Goal: Task Accomplishment & Management: Use online tool/utility

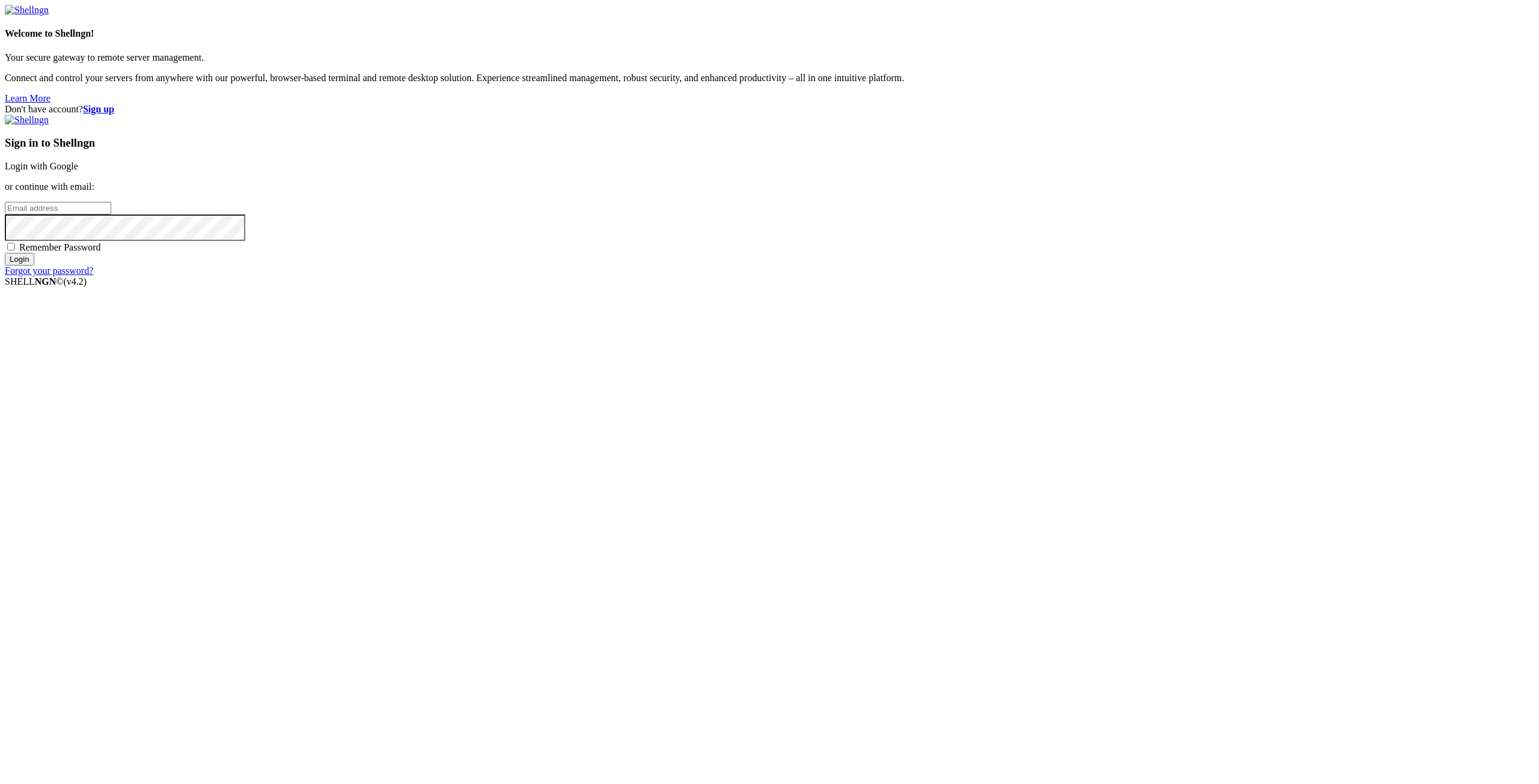
click at [111, 214] on input "email" at bounding box center [57, 208] width 106 height 12
paste input "[EMAIL_ADDRESS][DOMAIN_NAME]"
type input "[EMAIL_ADDRESS][DOMAIN_NAME]"
click at [101, 252] on span "Remember Password" at bounding box center [60, 247] width 81 height 10
click at [15, 251] on input "Remember Password" at bounding box center [11, 247] width 8 height 8
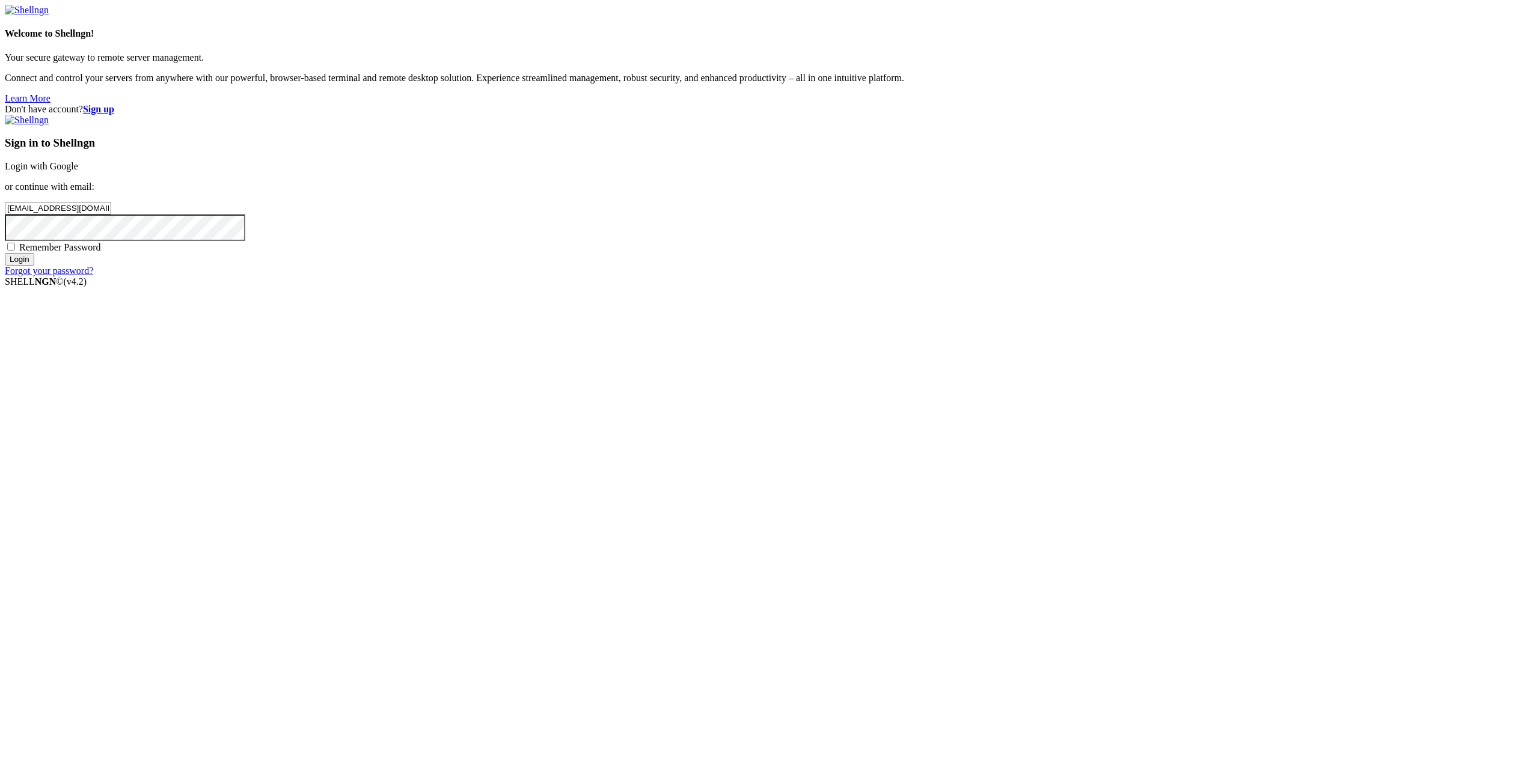
checkbox input "true"
click at [35, 266] on input "Login" at bounding box center [19, 259] width 29 height 12
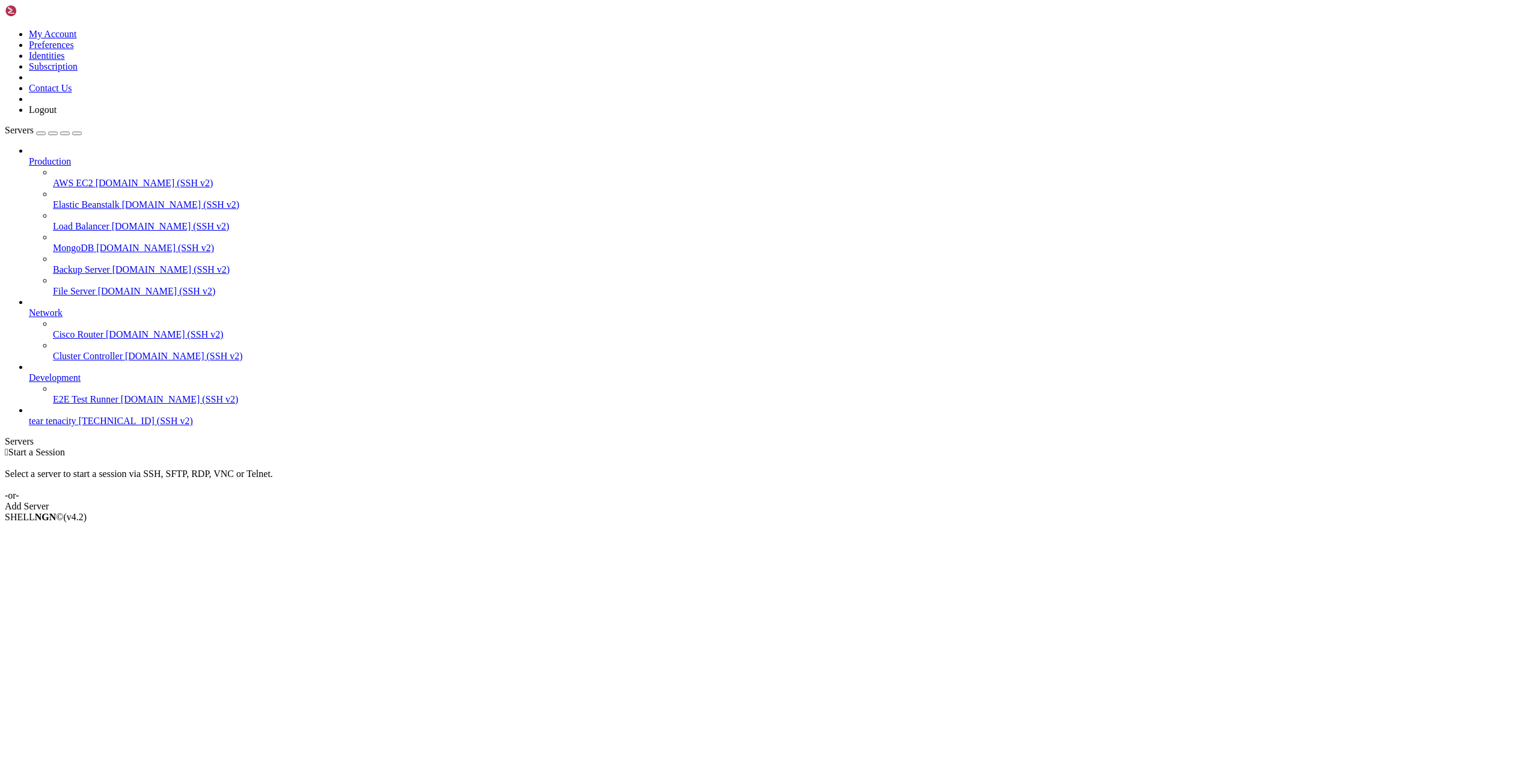
click at [99, 427] on link "tear tenacity [TECHNICAL_ID] (SSH v2)" at bounding box center [781, 421] width 1505 height 11
click at [58, 426] on span "tear tenacity" at bounding box center [52, 421] width 48 height 10
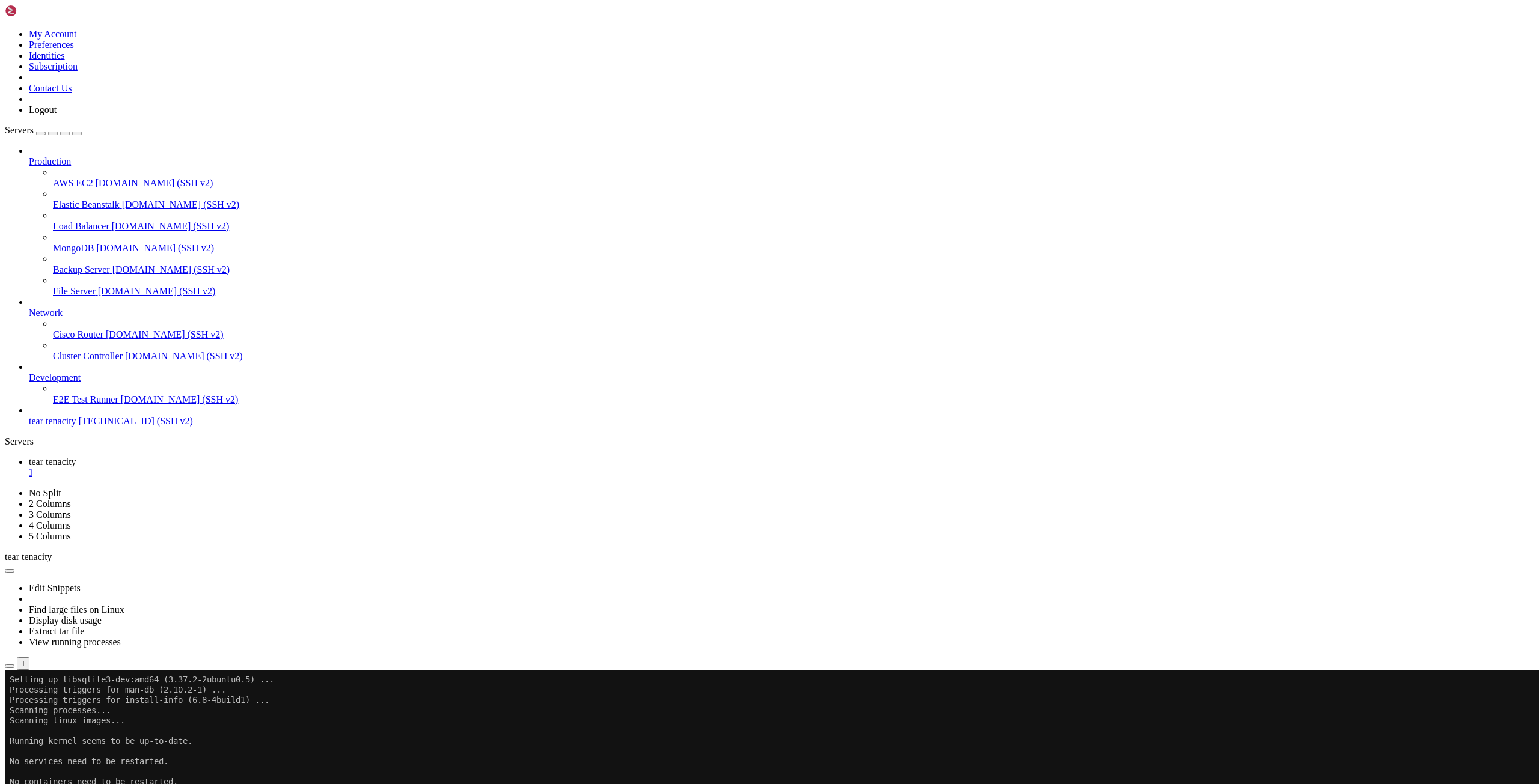
scroll to position [878, 0]
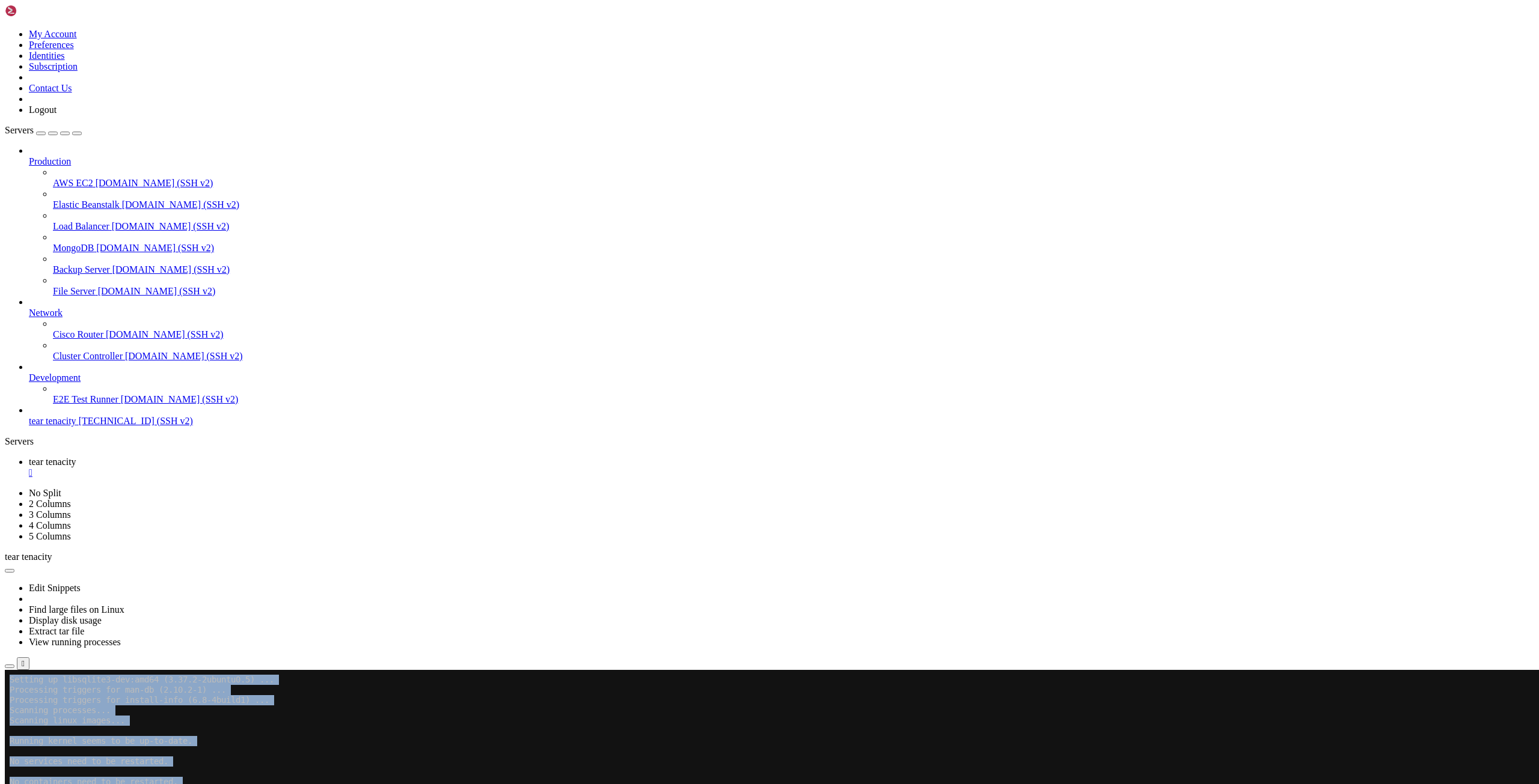
drag, startPoint x: 139, startPoint y: 1366, endPoint x: 38, endPoint y: 1246, distance: 156.8
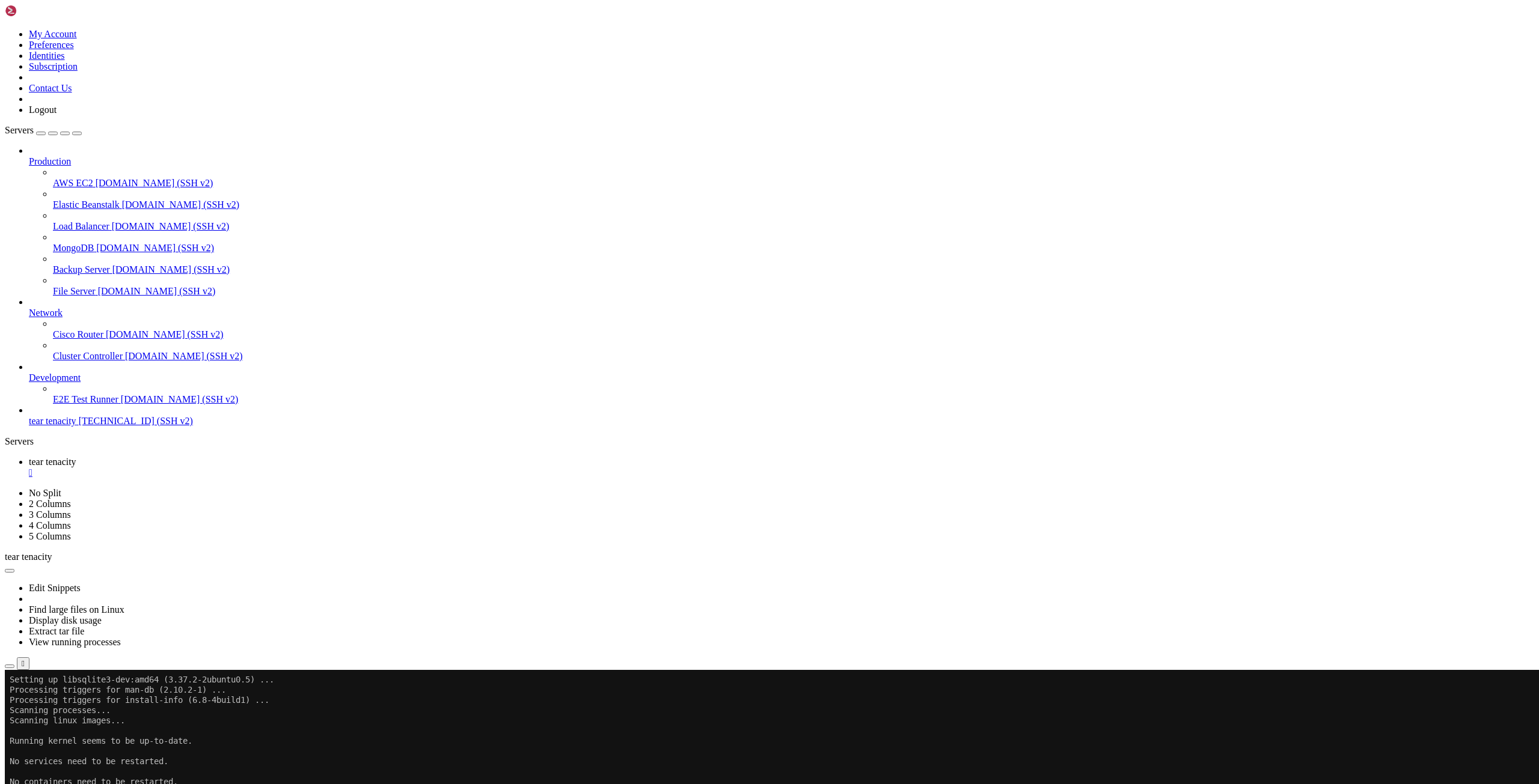
drag, startPoint x: 87, startPoint y: 1365, endPoint x: 12, endPoint y: 1086, distance: 288.9
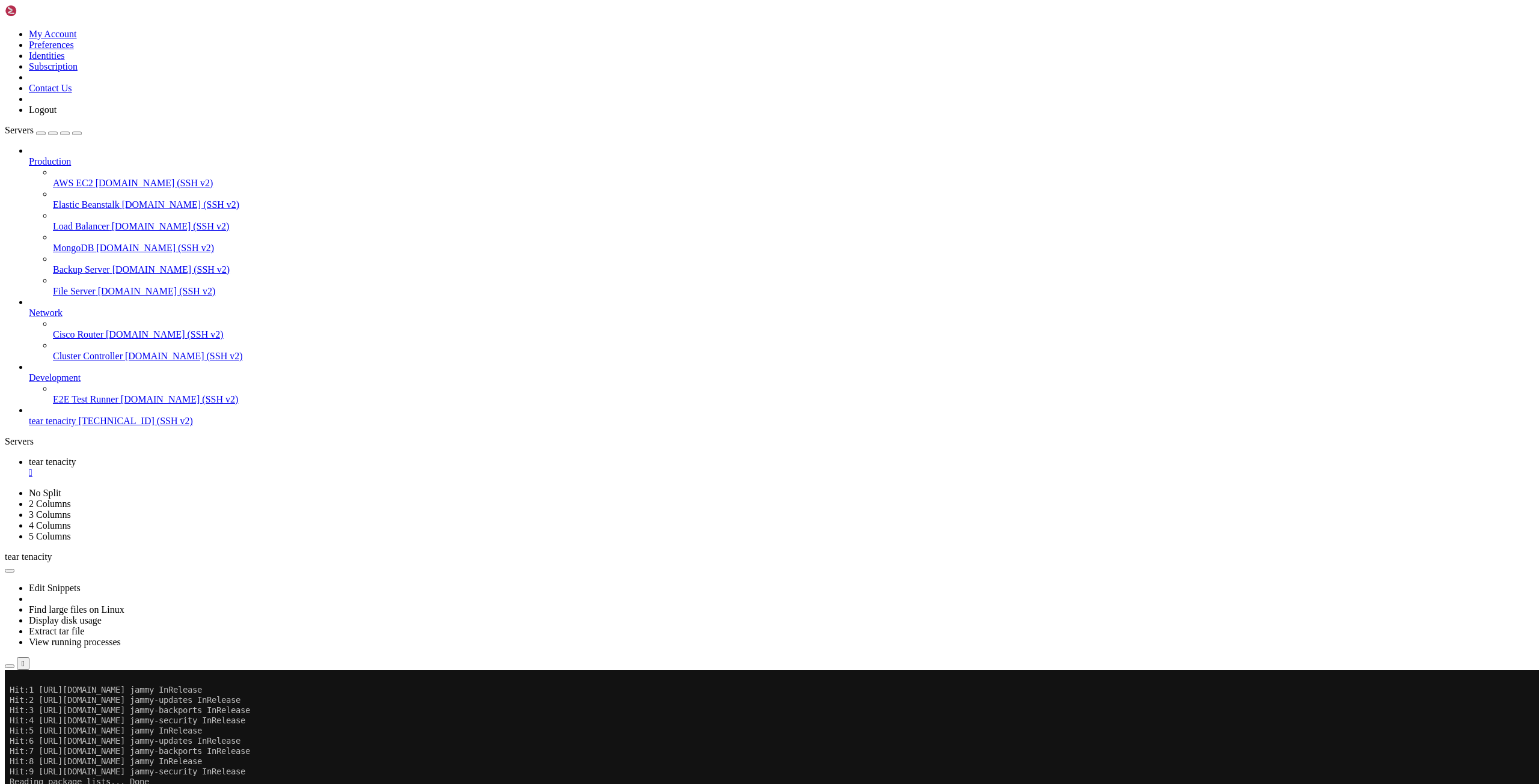
scroll to position [1614, 0]
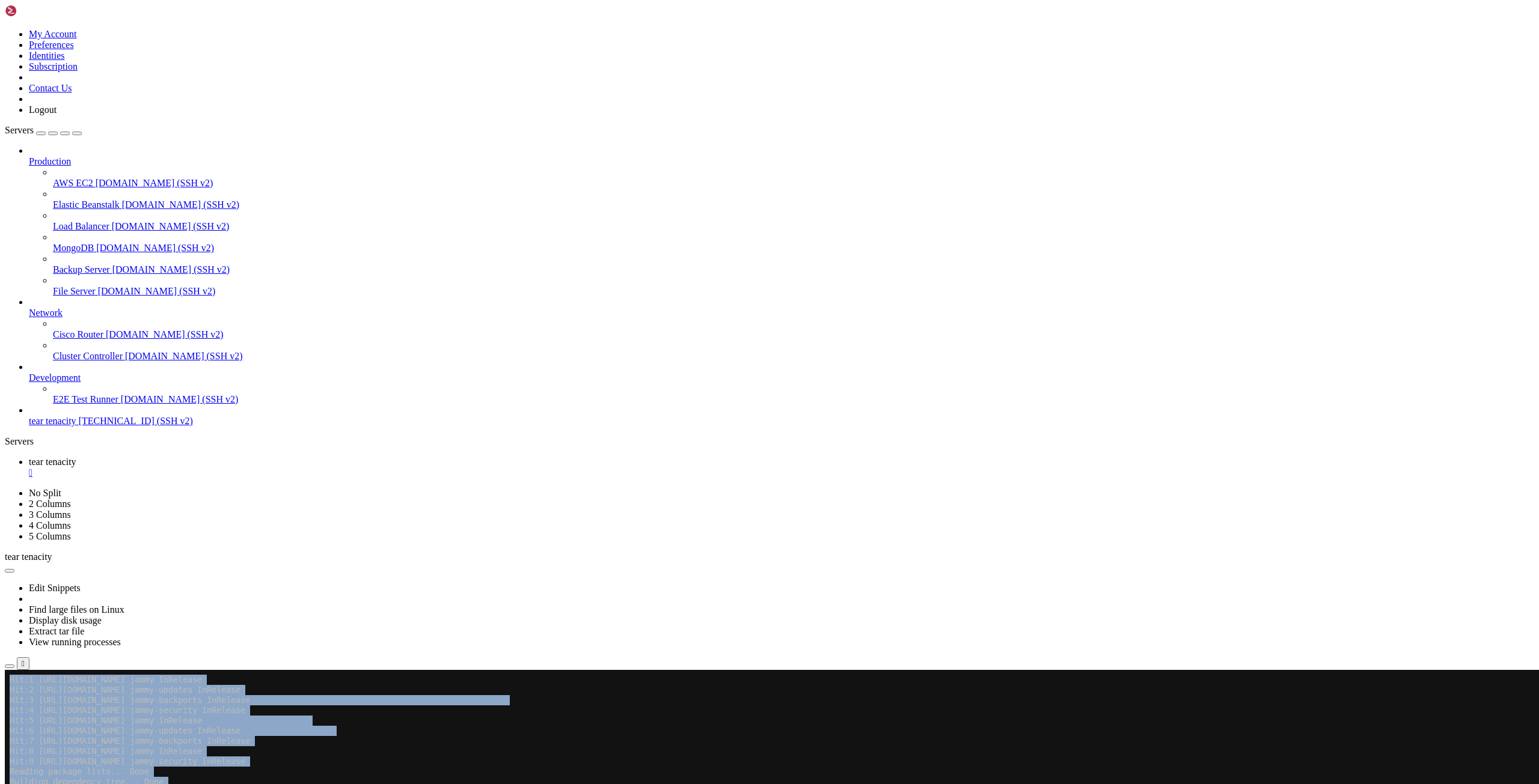
drag, startPoint x: 167, startPoint y: 1354, endPoint x: 8, endPoint y: 1331, distance: 160.7
drag, startPoint x: 9, startPoint y: 1332, endPoint x: 16, endPoint y: 1335, distance: 7.6
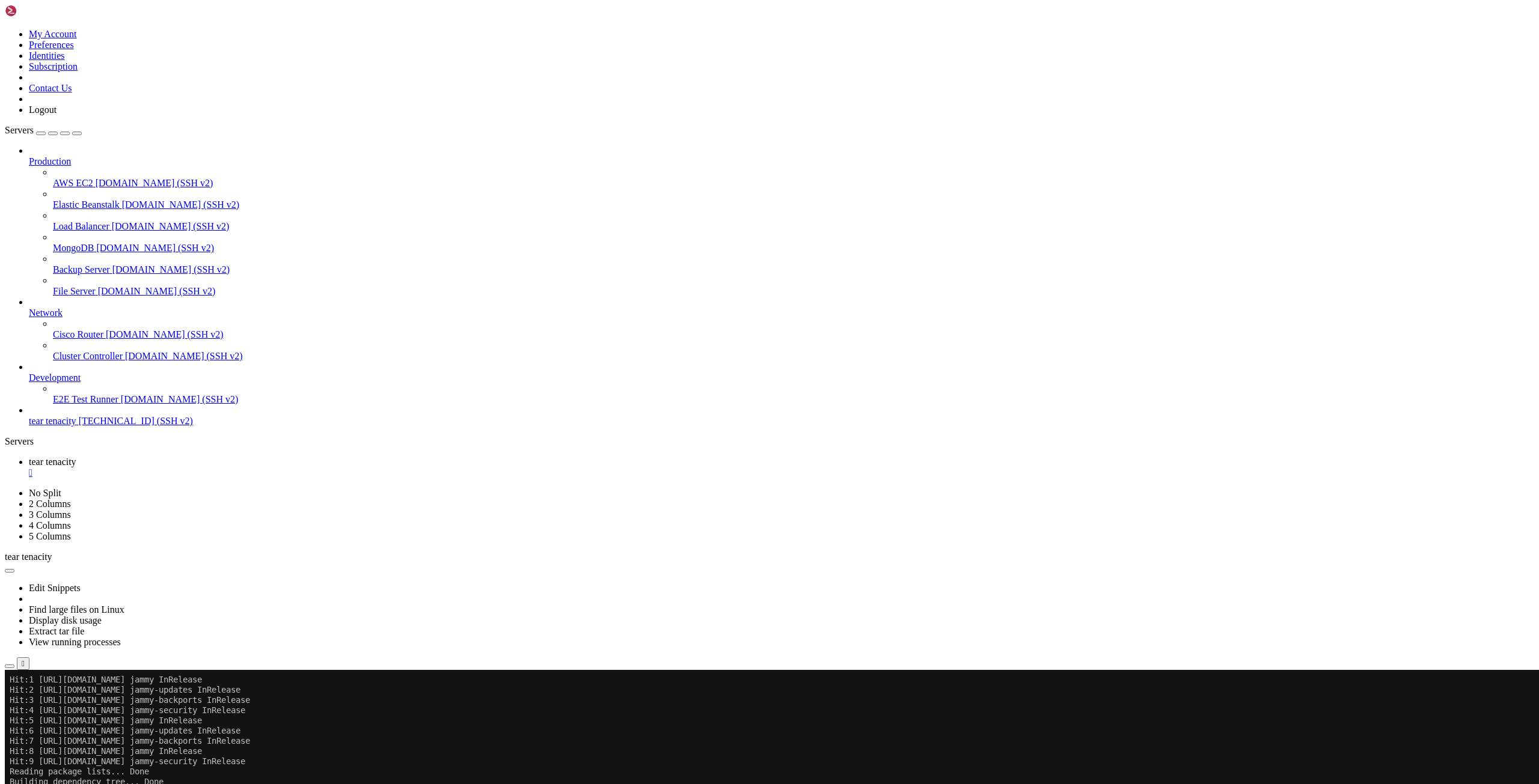
drag, startPoint x: 172, startPoint y: 1354, endPoint x: 12, endPoint y: 1329, distance: 161.9
click at [53, 703] on button "Reconnect" at bounding box center [29, 709] width 48 height 12
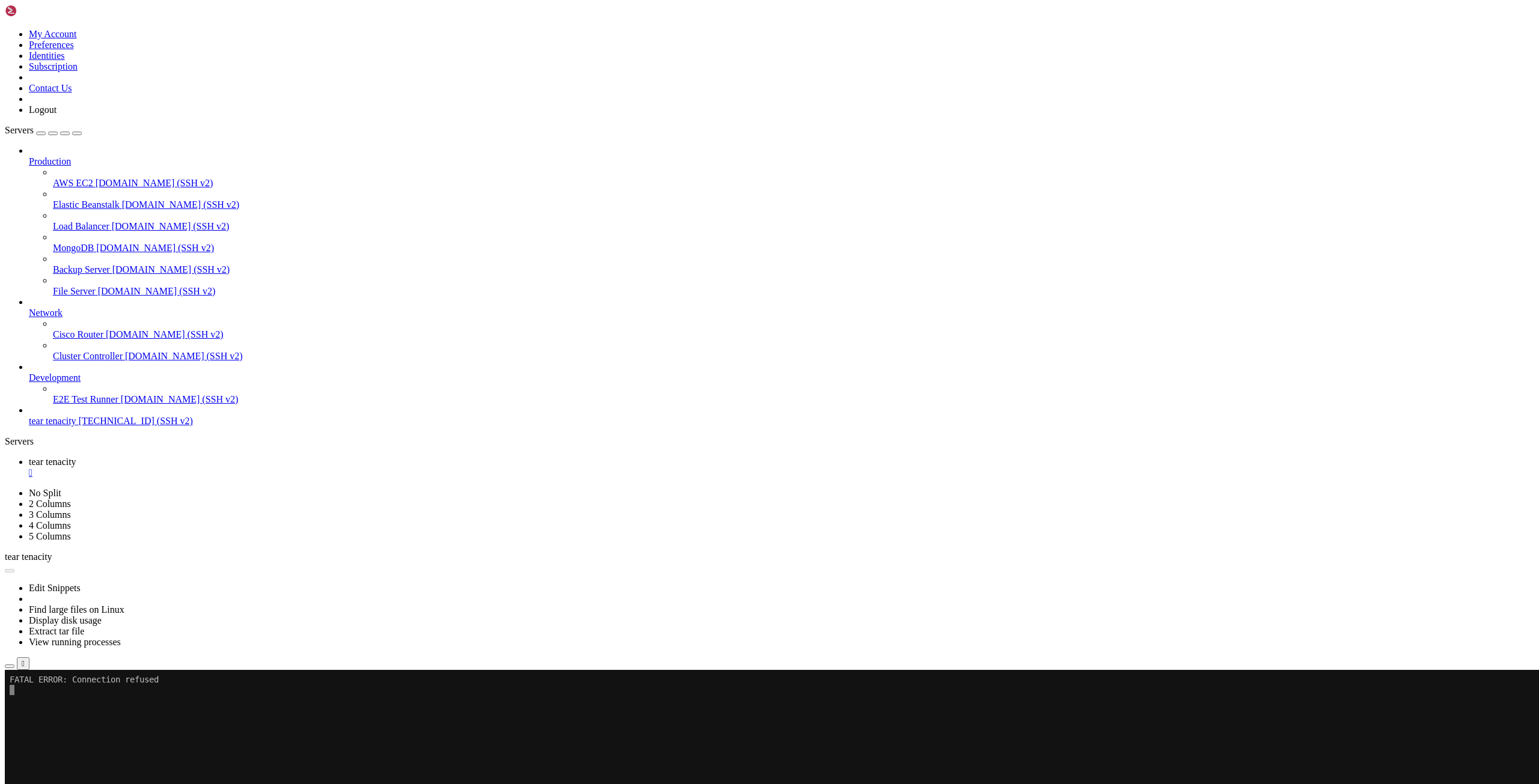
click at [53, 703] on button "Reconnect" at bounding box center [29, 709] width 48 height 12
drag, startPoint x: 533, startPoint y: 874, endPoint x: 431, endPoint y: 845, distance: 106.0
click at [76, 426] on span "tear tenacity" at bounding box center [52, 421] width 48 height 10
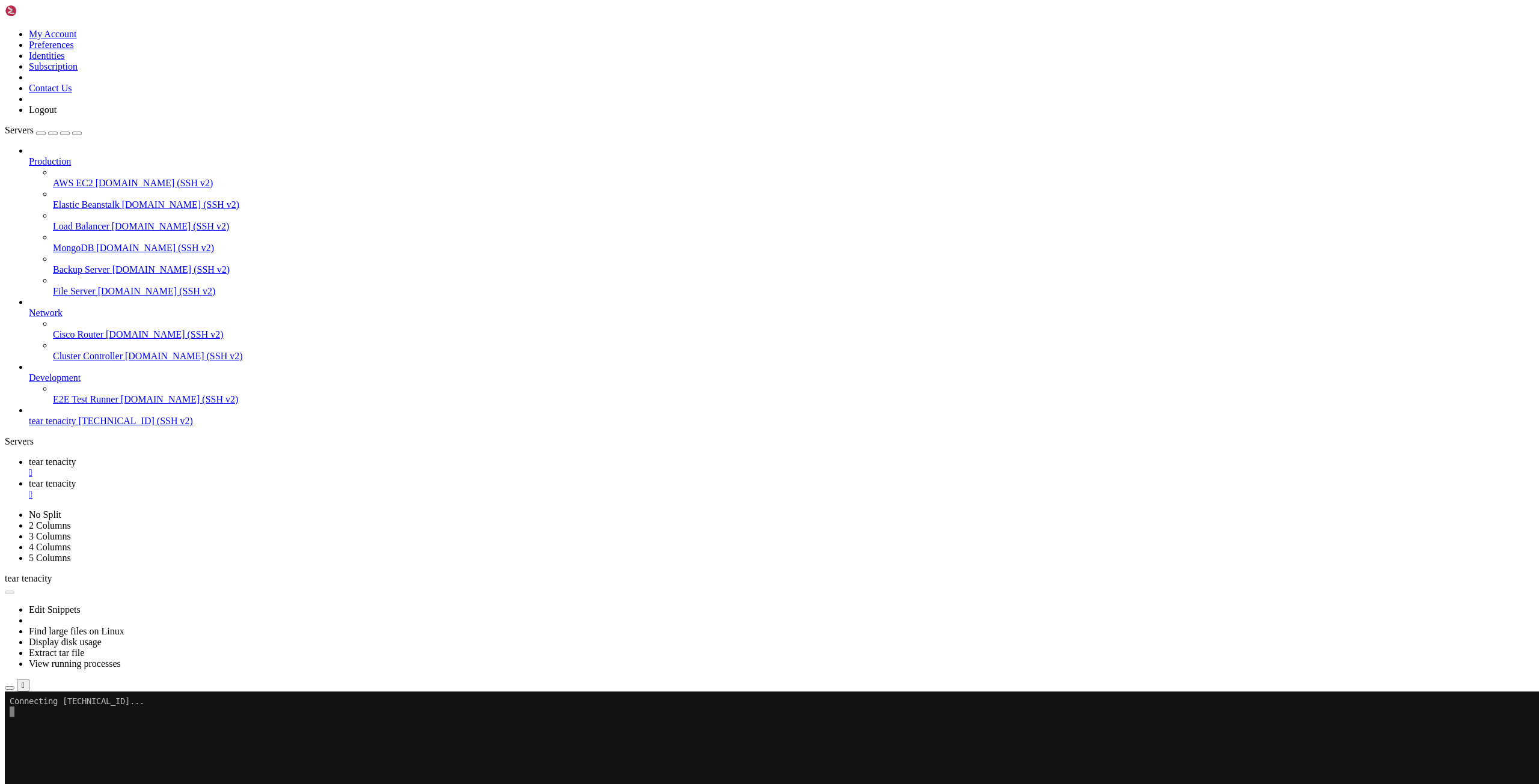
scroll to position [0, 0]
click at [321, 489] on div "" at bounding box center [781, 494] width 1505 height 11
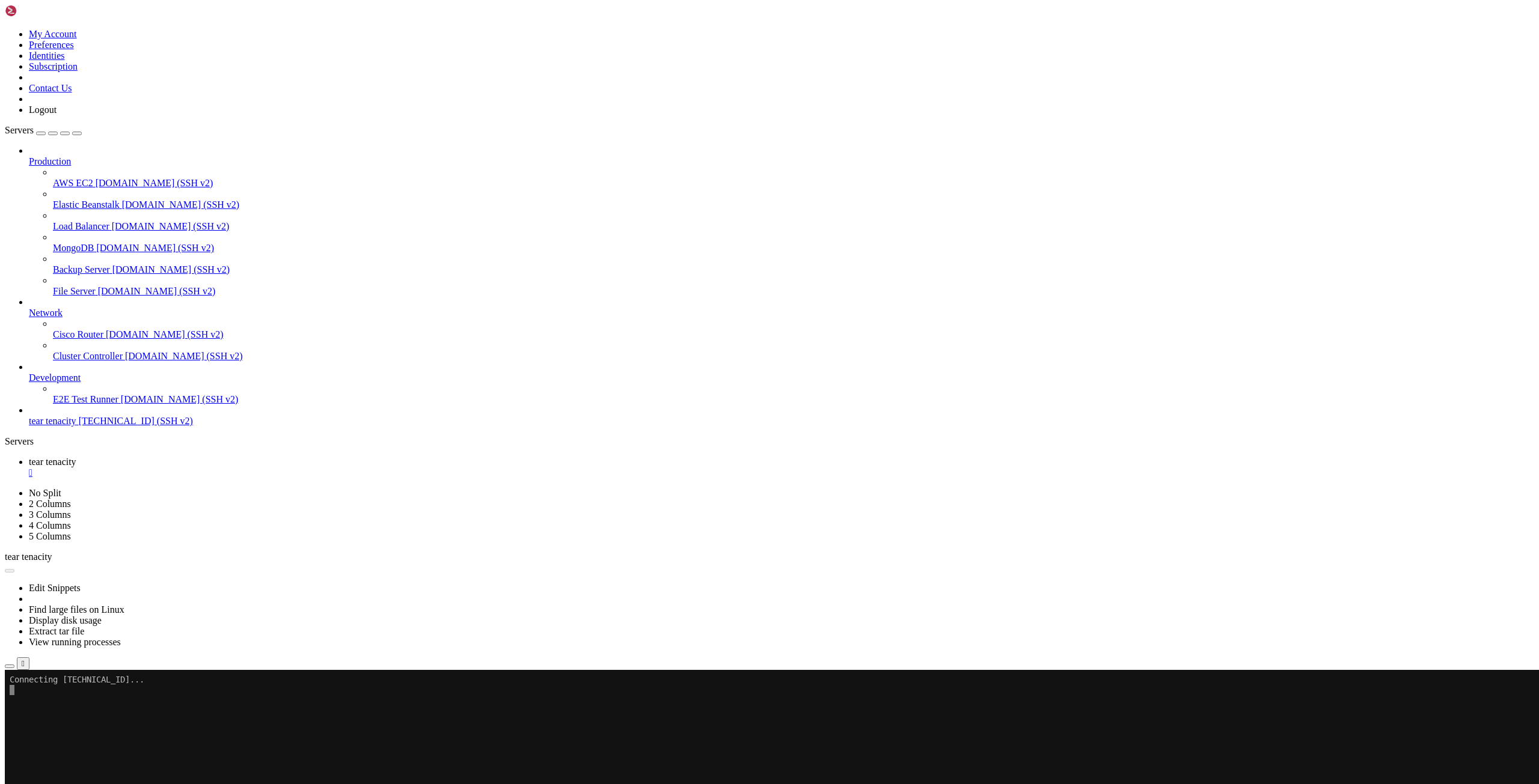
click at [229, 468] on div "" at bounding box center [781, 473] width 1505 height 11
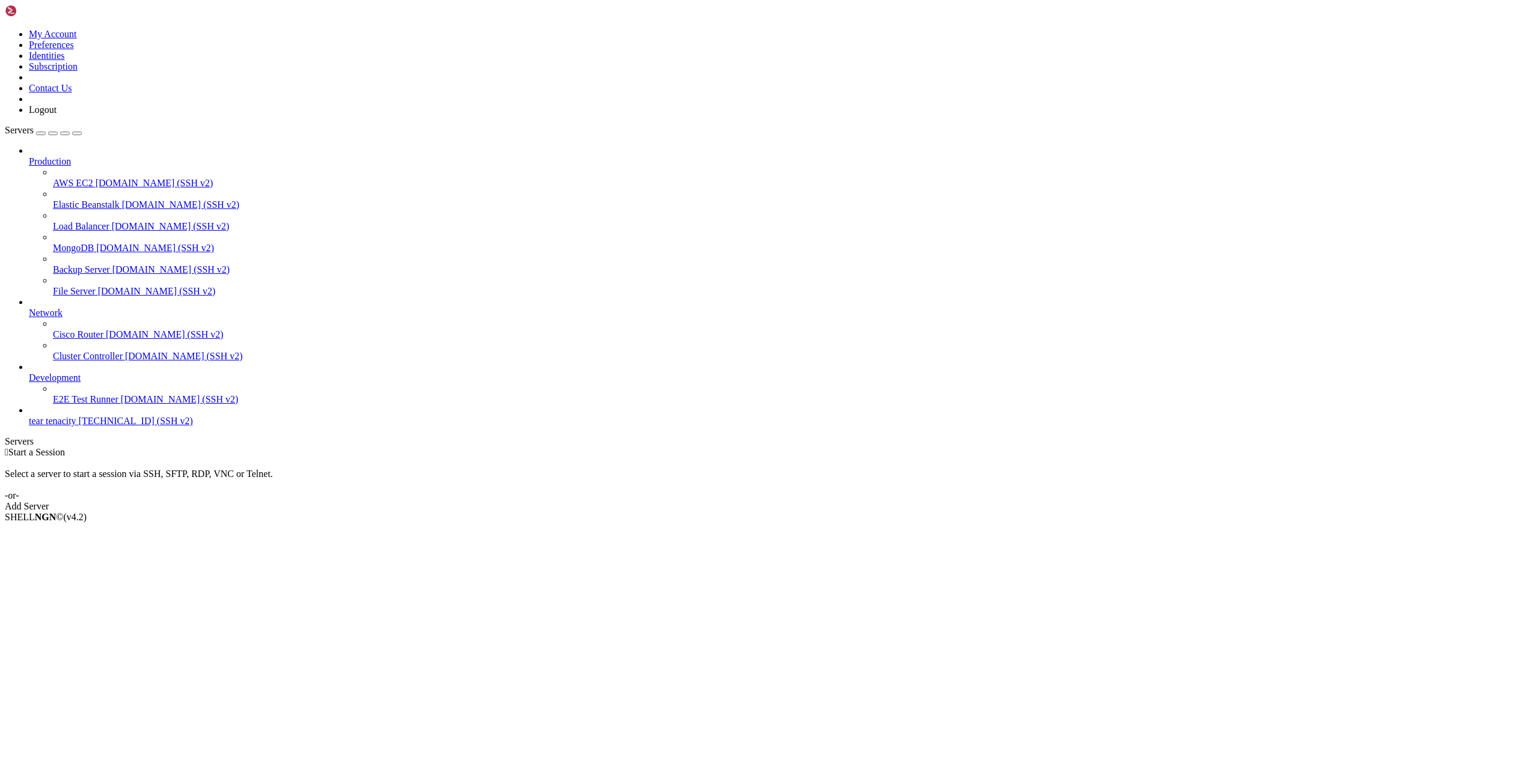
click at [39, 426] on span "tear tenacity" at bounding box center [52, 421] width 48 height 10
click at [40, 426] on span "tear tenacity" at bounding box center [52, 421] width 48 height 10
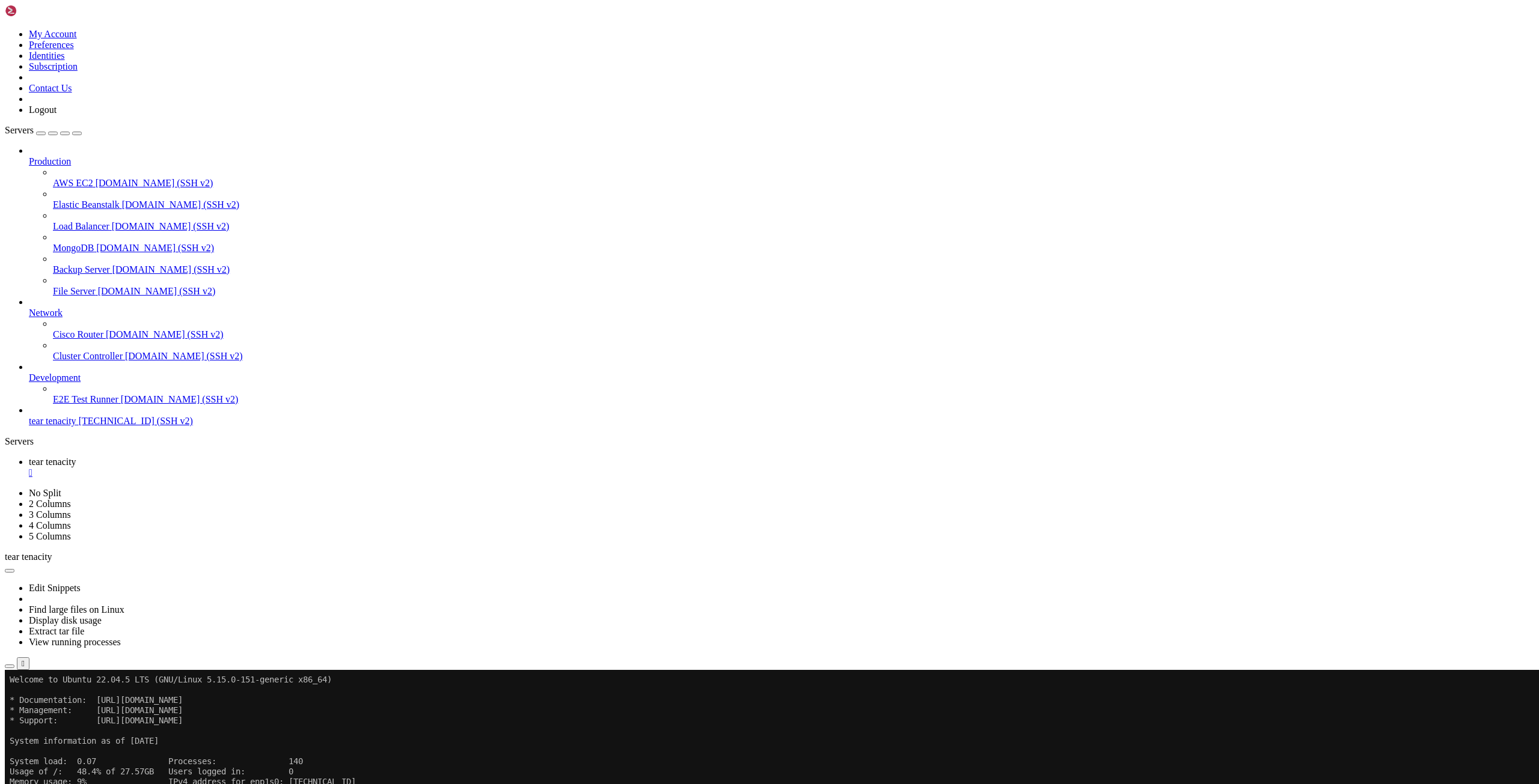
scroll to position [5, 1]
click at [839, 703] on div "Reconnect" at bounding box center [769, 709] width 1529 height 12
click at [53, 703] on button "Reconnect" at bounding box center [29, 709] width 48 height 12
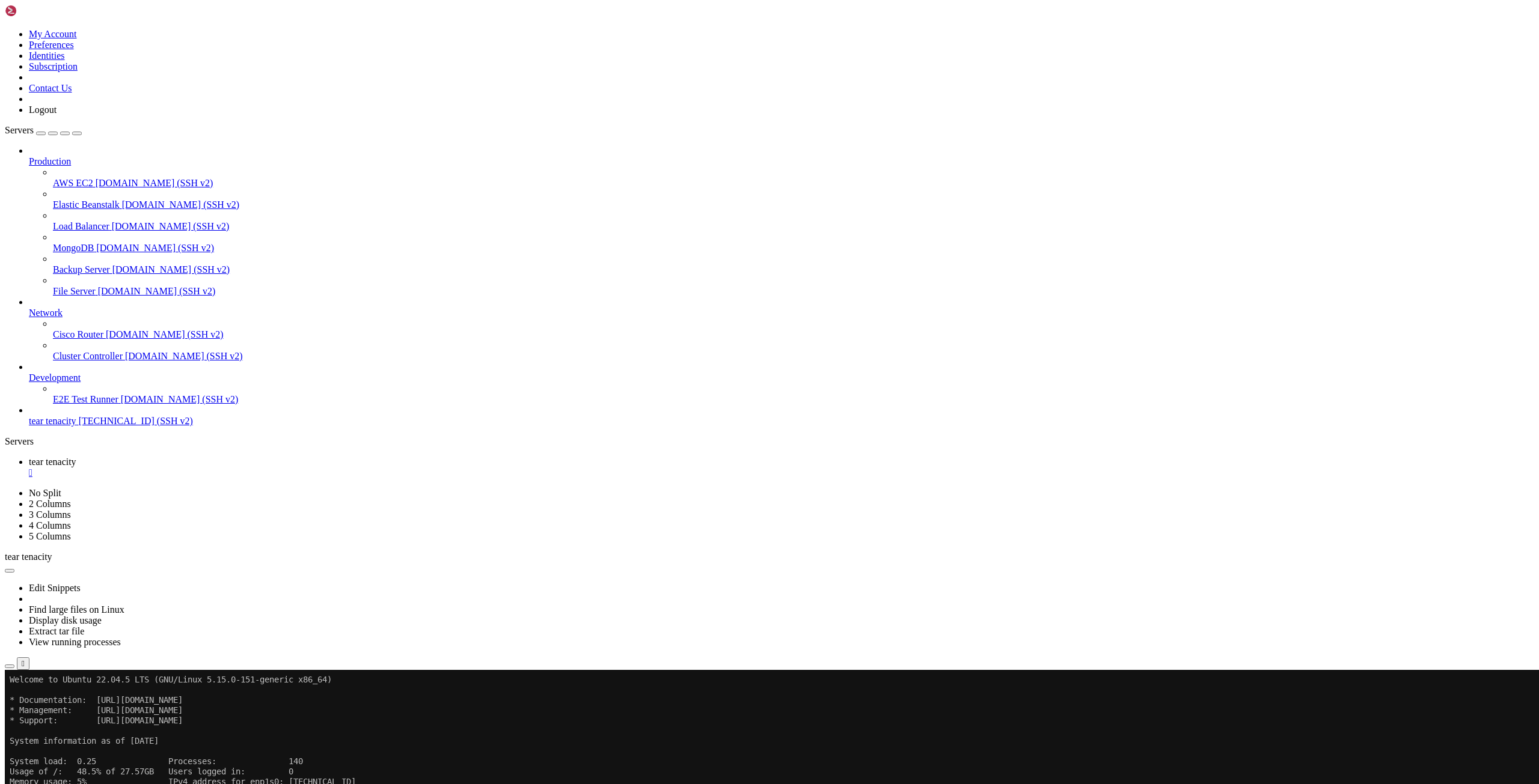
drag, startPoint x: 311, startPoint y: 1159, endPoint x: 259, endPoint y: 1167, distance: 52.6
